Goal: Task Accomplishment & Management: Complete application form

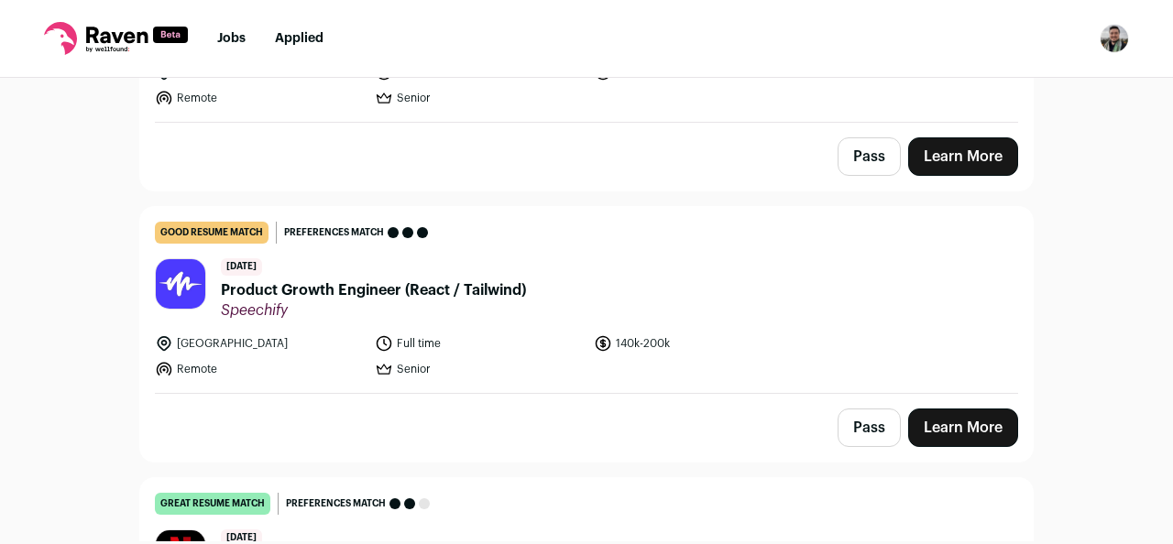
scroll to position [339, 0]
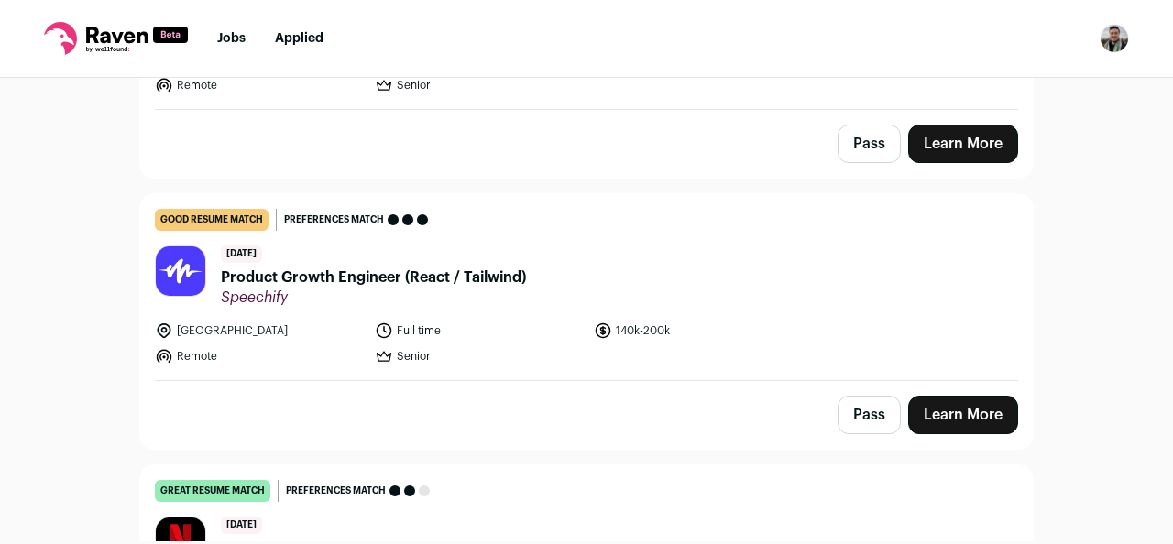
click at [503, 268] on span "Product Growth Engineer (React / Tailwind)" at bounding box center [373, 278] width 305 height 22
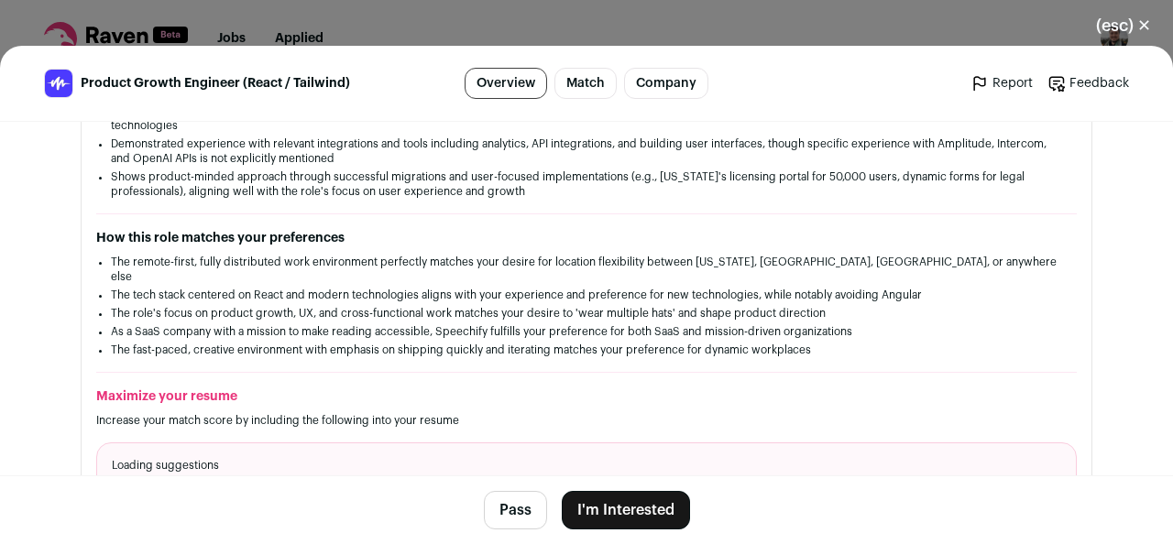
scroll to position [413, 0]
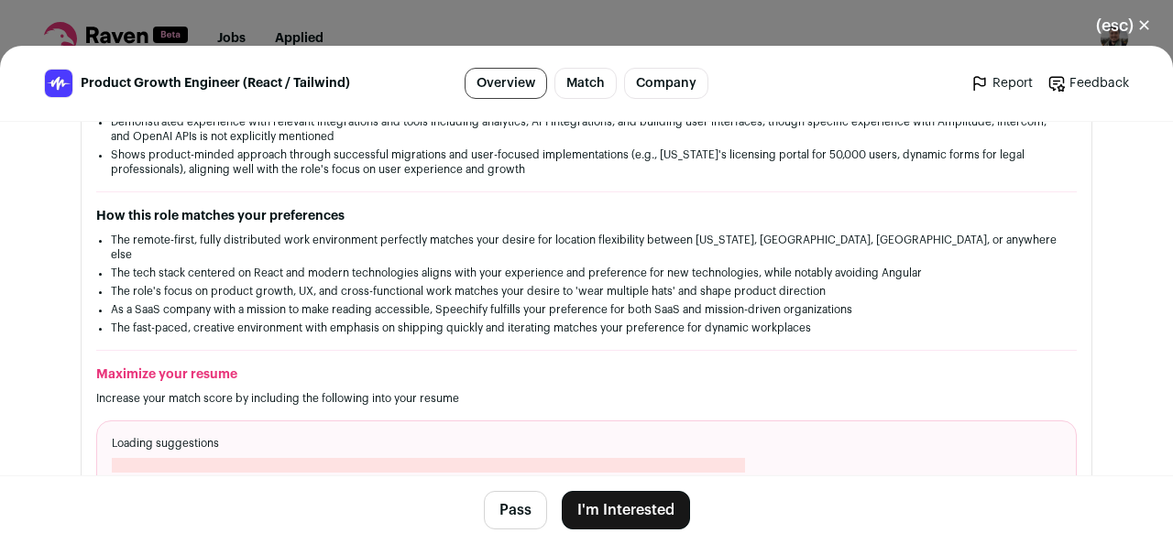
click at [634, 502] on button "I'm Interested" at bounding box center [626, 510] width 128 height 38
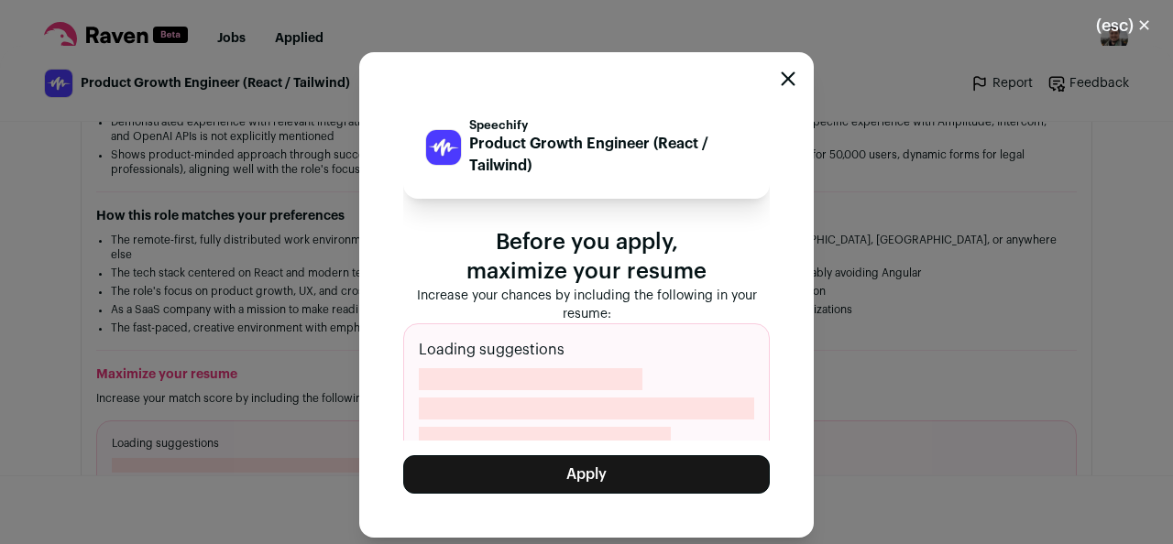
scroll to position [24, 0]
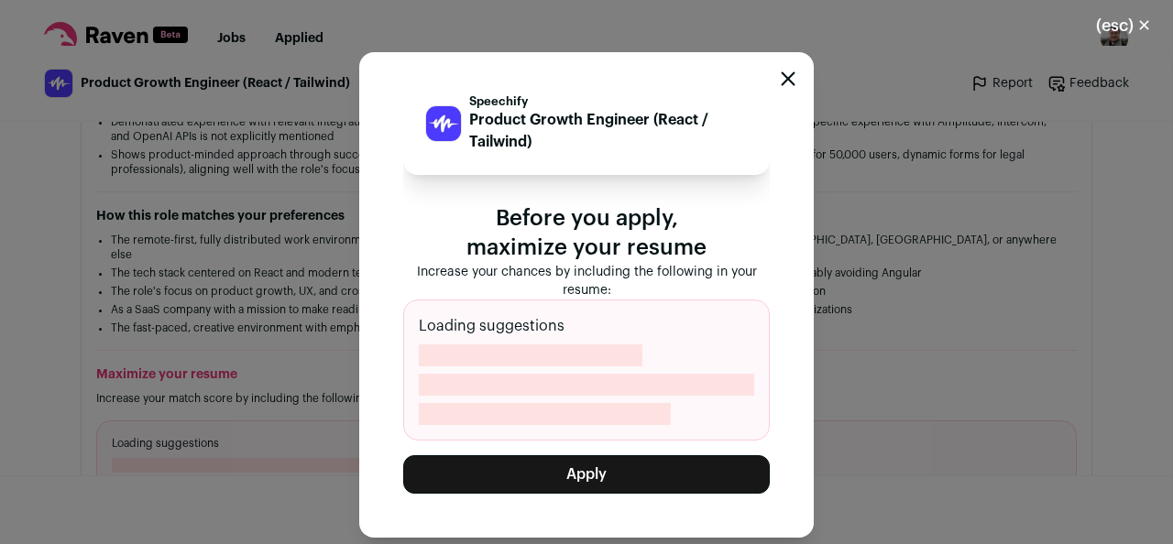
click at [629, 467] on button "Apply" at bounding box center [586, 474] width 367 height 38
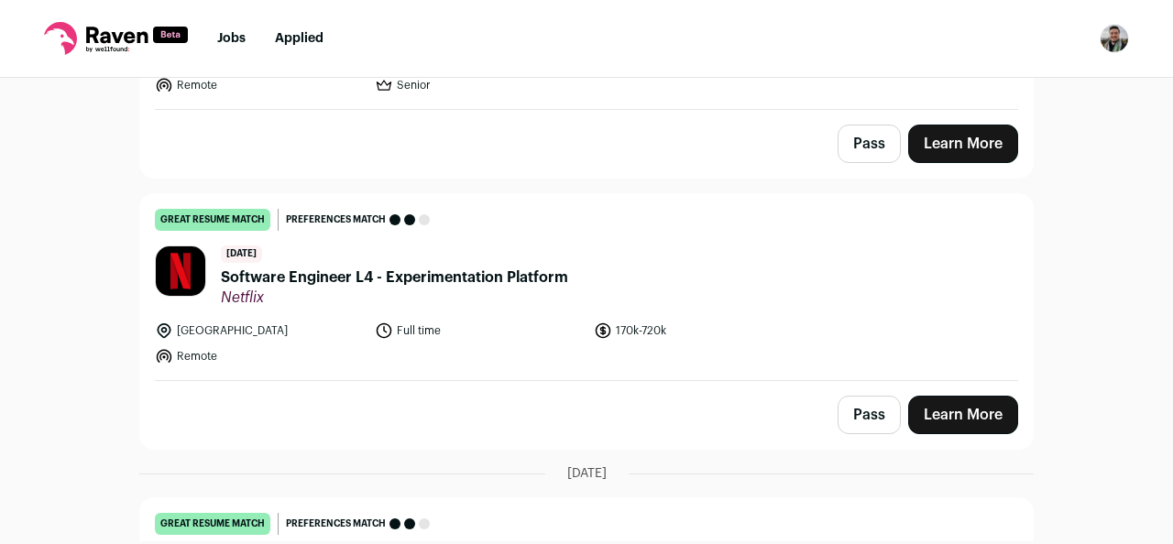
click at [554, 281] on span "Software Engineer L4 - Experimentation Platform" at bounding box center [394, 278] width 347 height 22
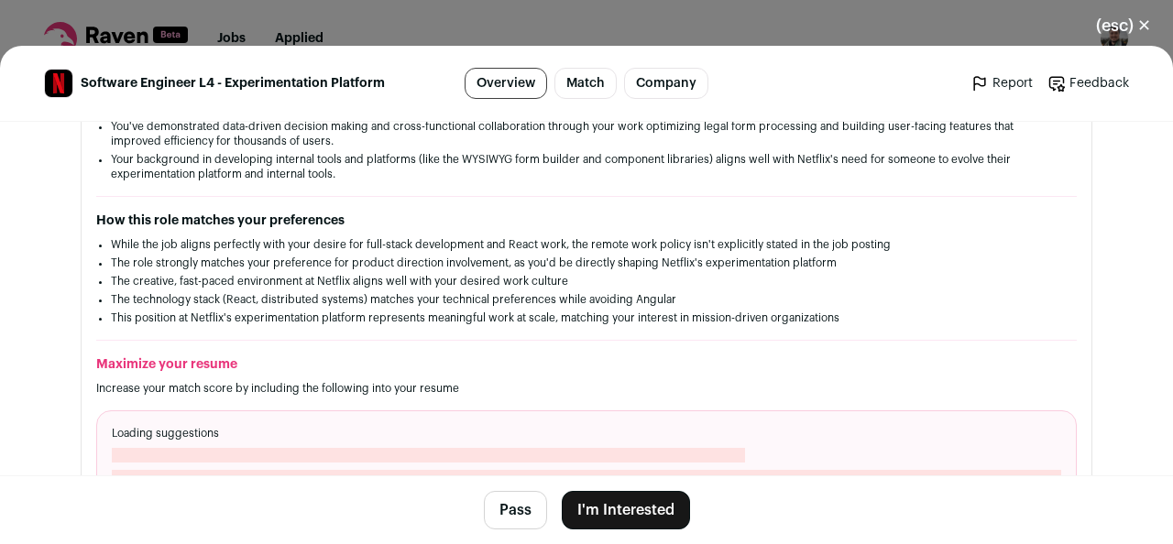
scroll to position [478, 0]
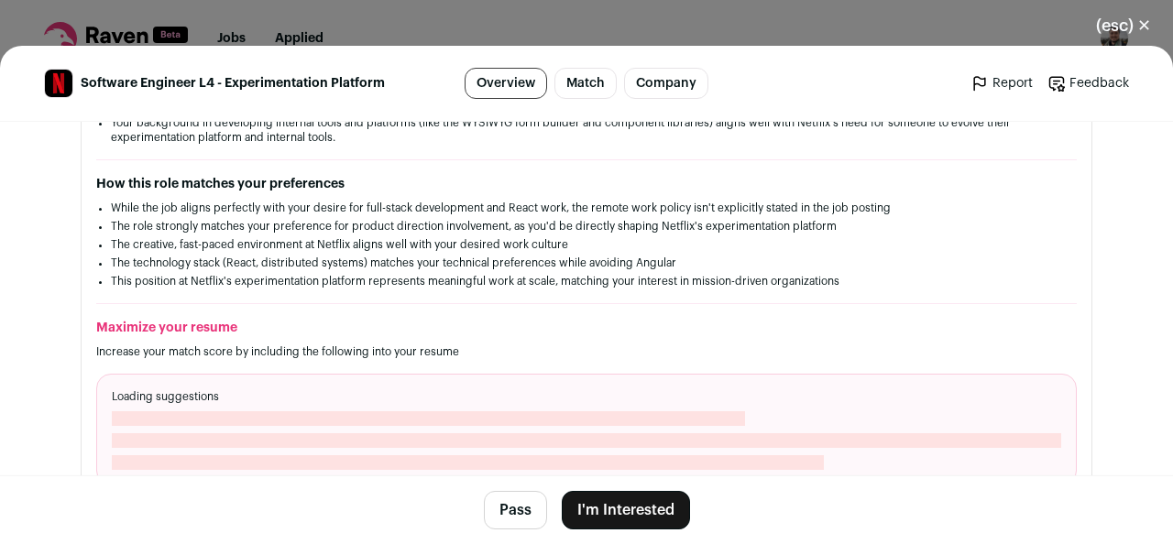
click at [616, 490] on footer "Pass I'm Interested" at bounding box center [586, 510] width 1173 height 69
click at [620, 506] on button "I'm Interested" at bounding box center [626, 510] width 128 height 38
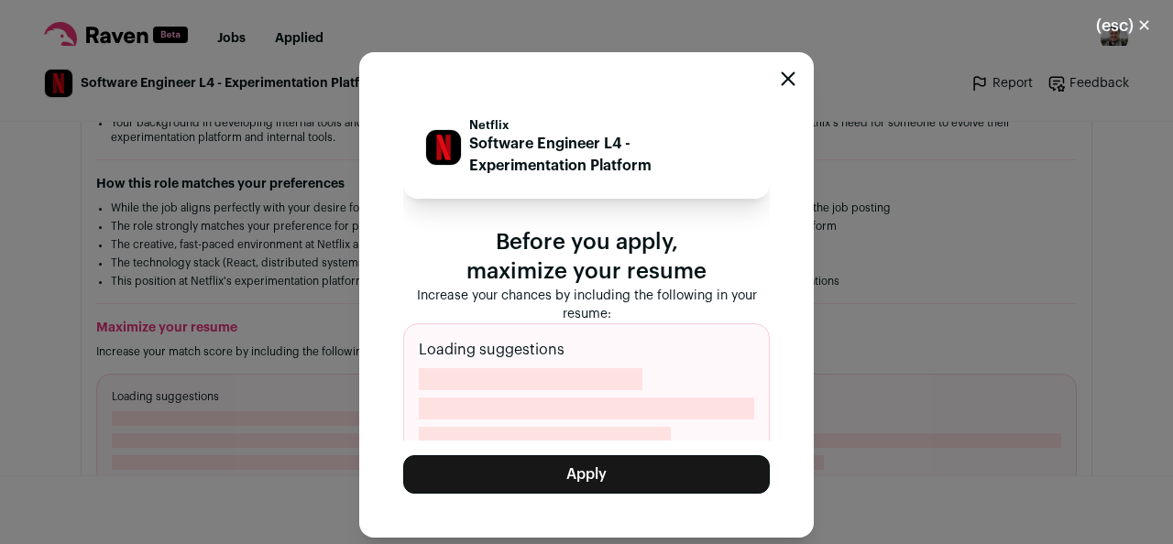
click at [623, 476] on button "Apply" at bounding box center [586, 474] width 367 height 38
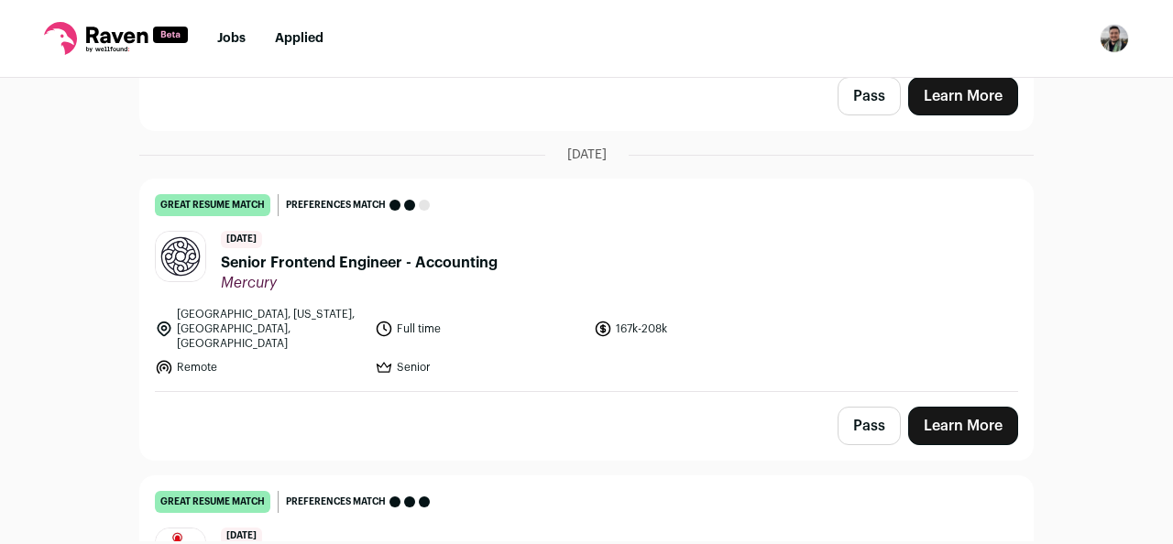
scroll to position [398, 0]
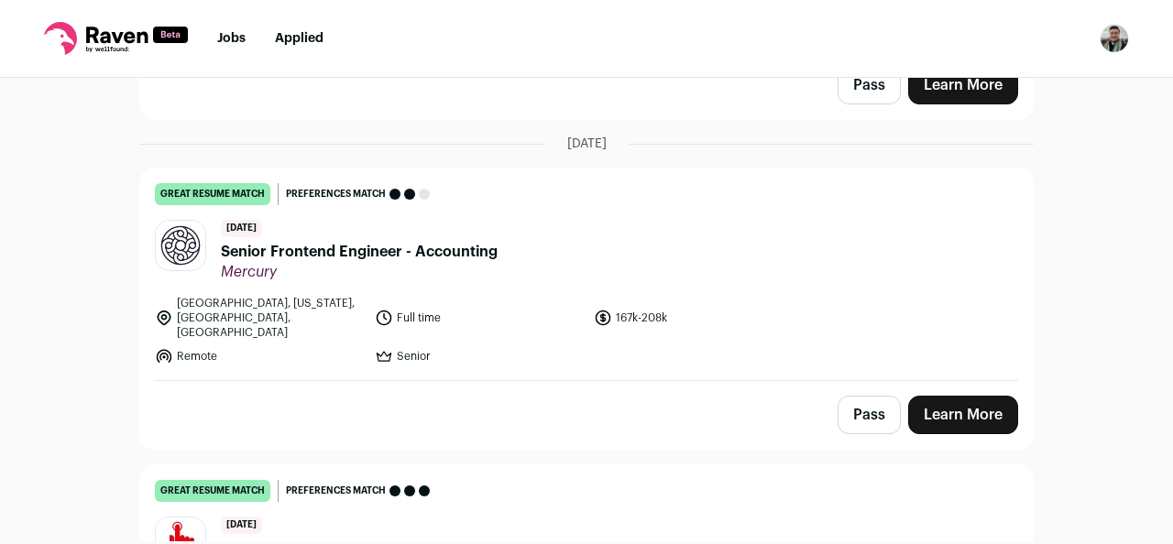
click at [470, 246] on span "Senior Frontend Engineer - Accounting" at bounding box center [359, 252] width 277 height 22
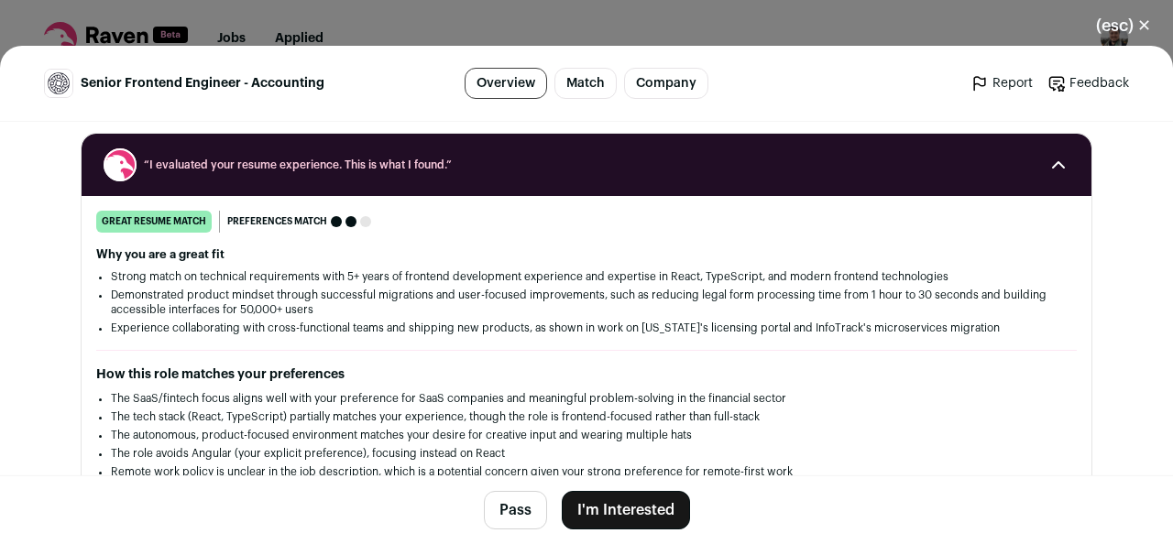
scroll to position [258, 0]
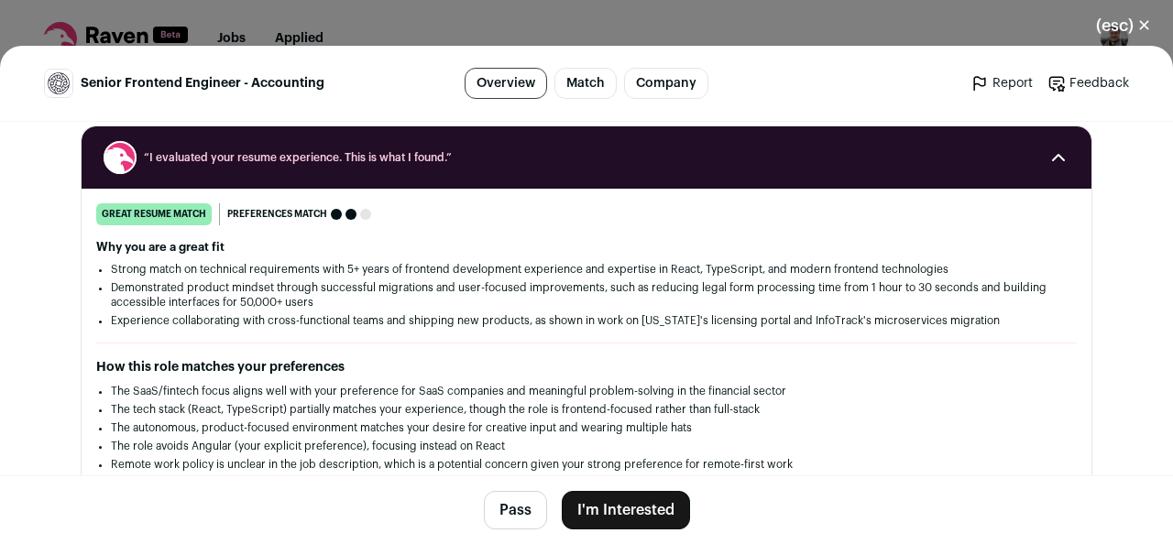
click at [615, 509] on button "I'm Interested" at bounding box center [626, 510] width 128 height 38
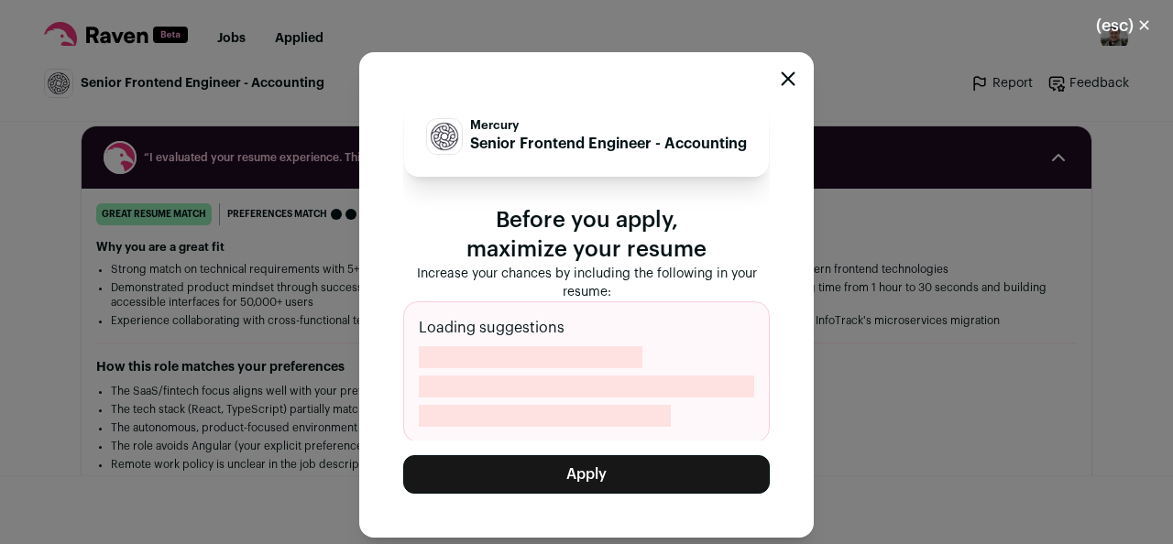
click at [614, 484] on button "Apply" at bounding box center [586, 474] width 367 height 38
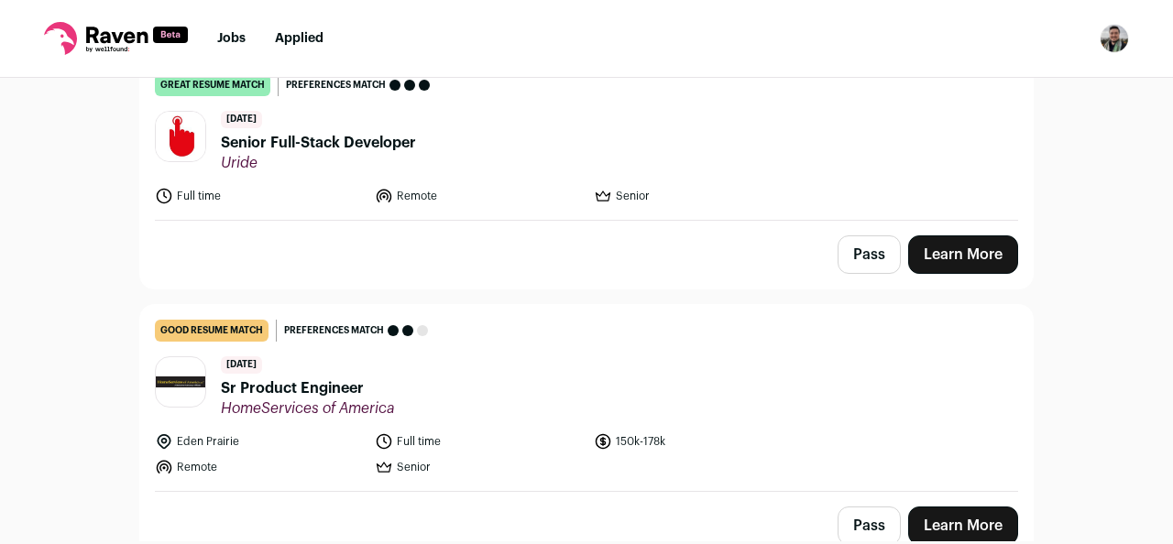
scroll to position [506, 0]
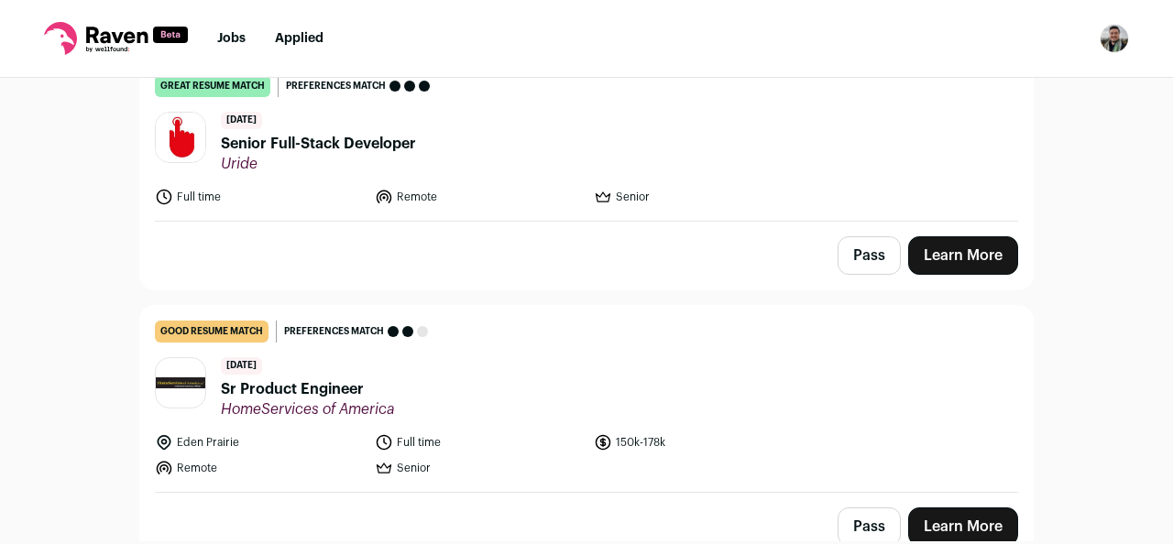
click at [429, 159] on header "[DATE] Senior Full-Stack Developer [GEOGRAPHIC_DATA]" at bounding box center [586, 142] width 863 height 61
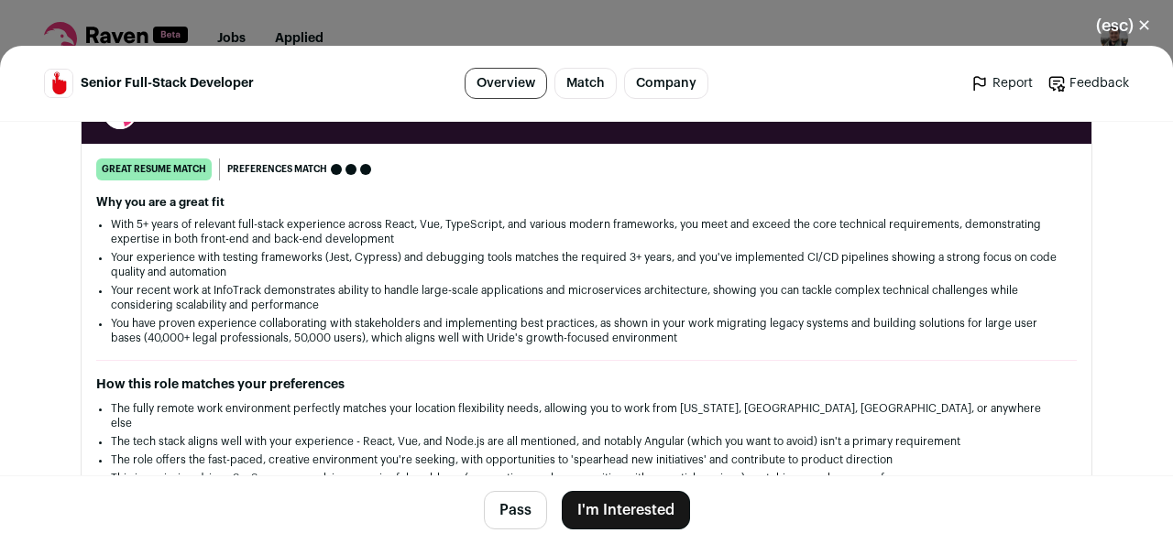
scroll to position [307, 0]
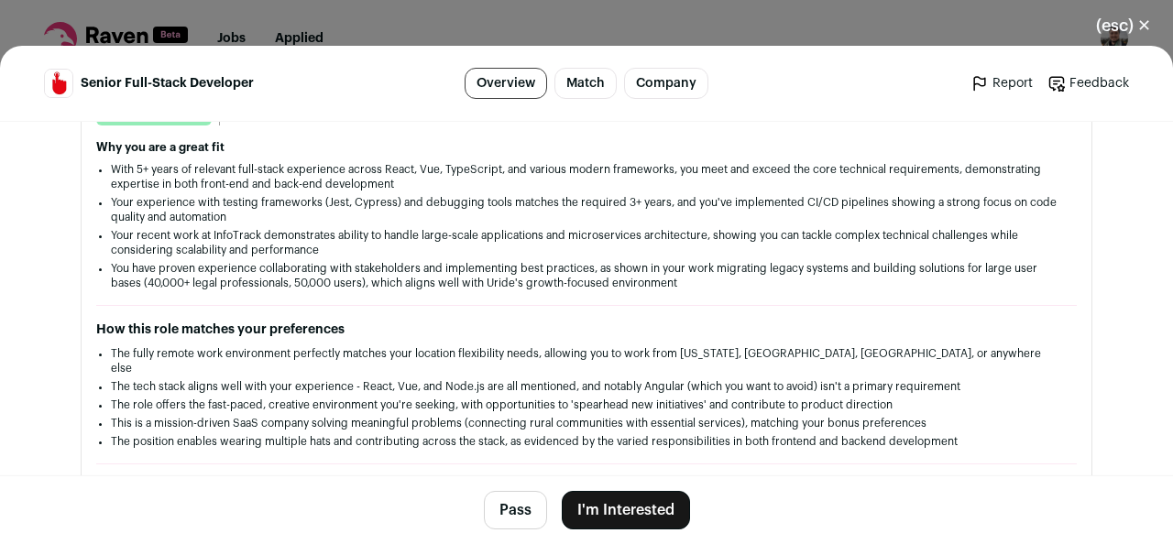
click at [620, 523] on button "I'm Interested" at bounding box center [626, 510] width 128 height 38
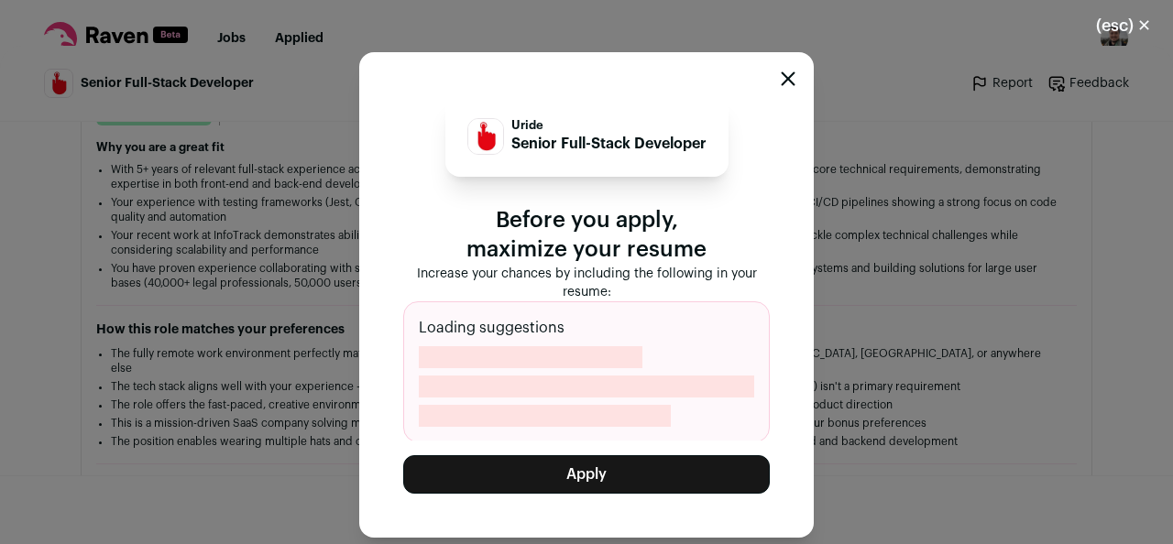
click at [618, 471] on button "Apply" at bounding box center [586, 474] width 367 height 38
